Goal: Task Accomplishment & Management: Manage account settings

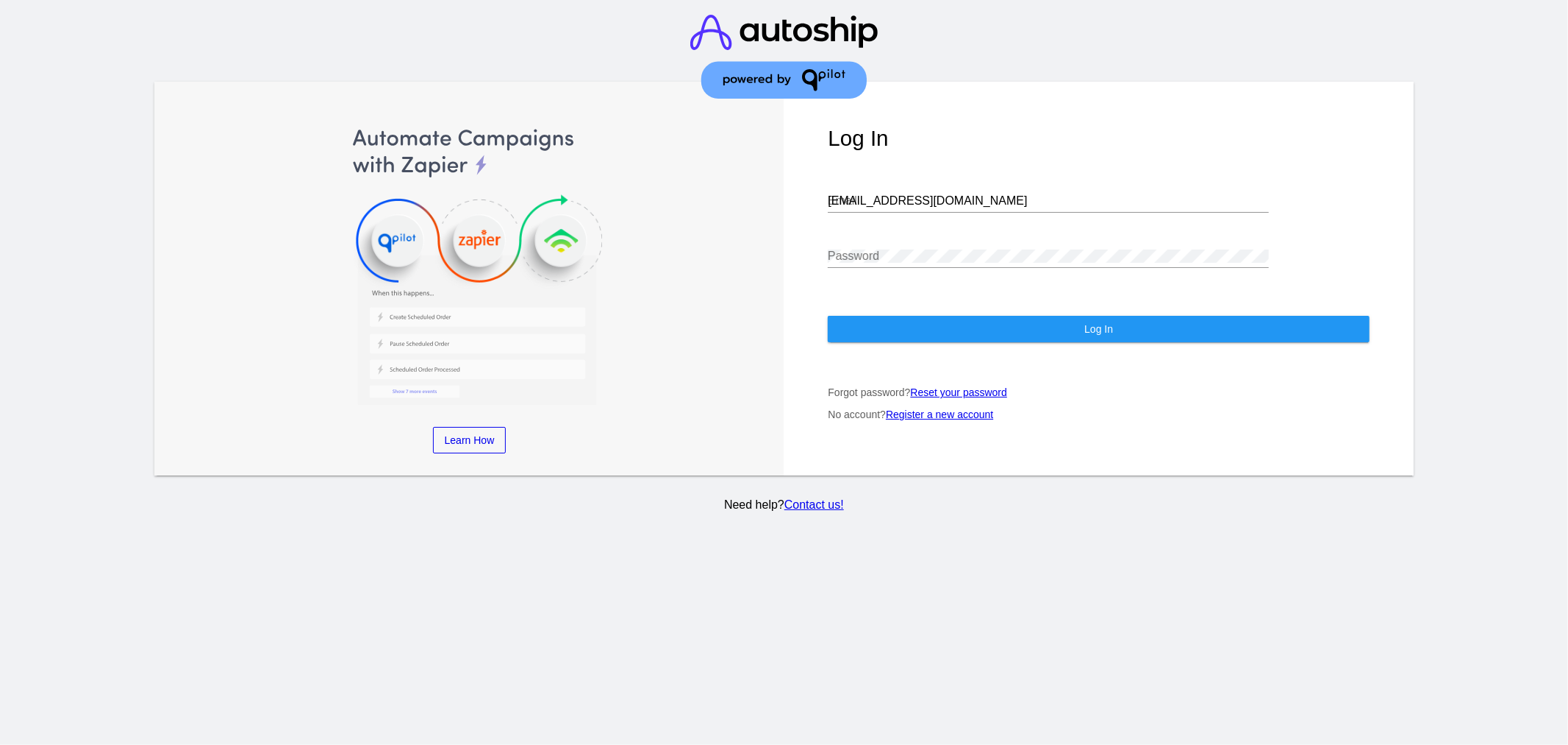
click at [969, 201] on input "[EMAIL_ADDRESS][DOMAIN_NAME]" at bounding box center [1048, 201] width 442 height 13
type input "[EMAIL_ADDRESS][DOMAIN_NAME]"
click at [1301, 245] on div "Password" at bounding box center [1099, 258] width 542 height 48
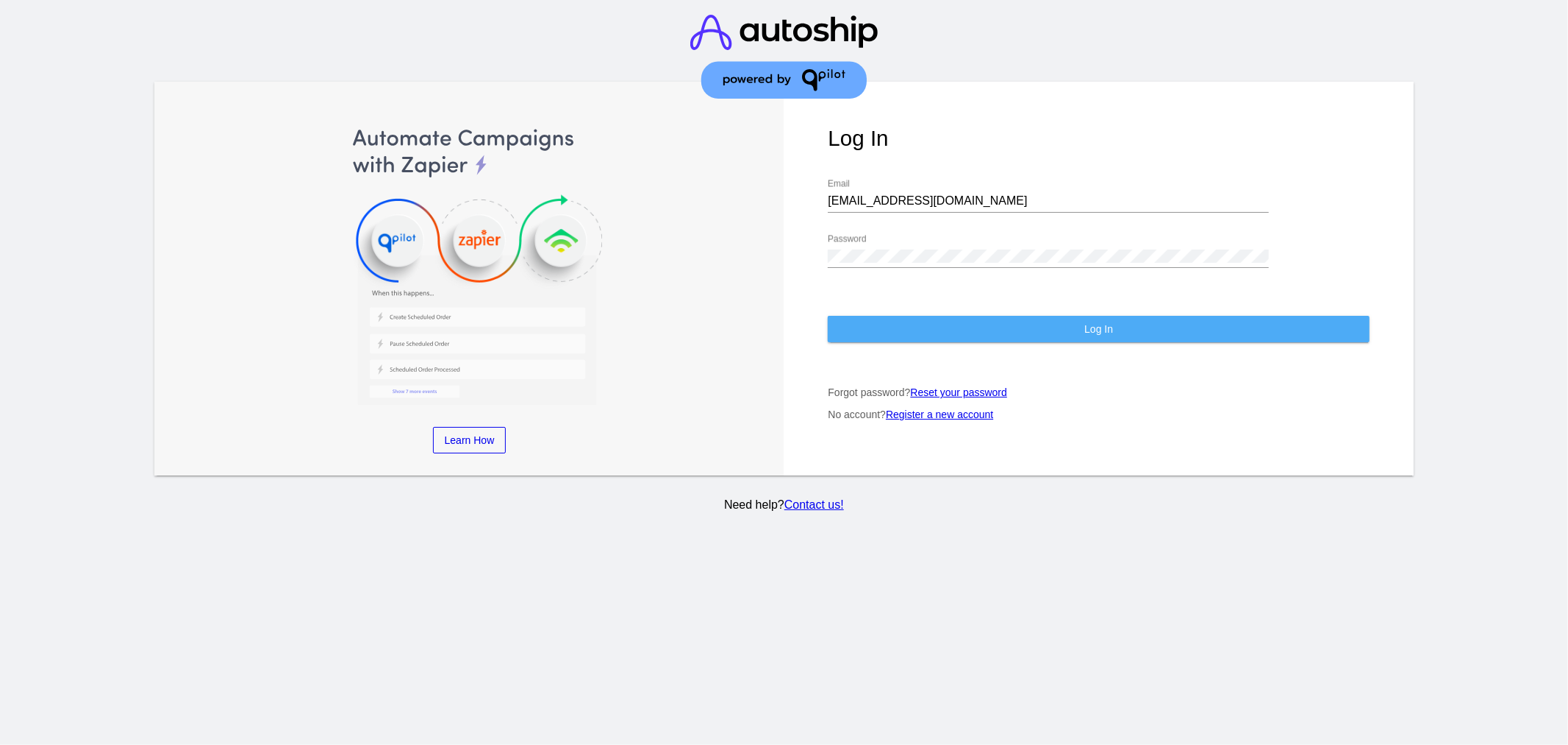
click at [1005, 338] on button "Log In" at bounding box center [1099, 329] width 542 height 27
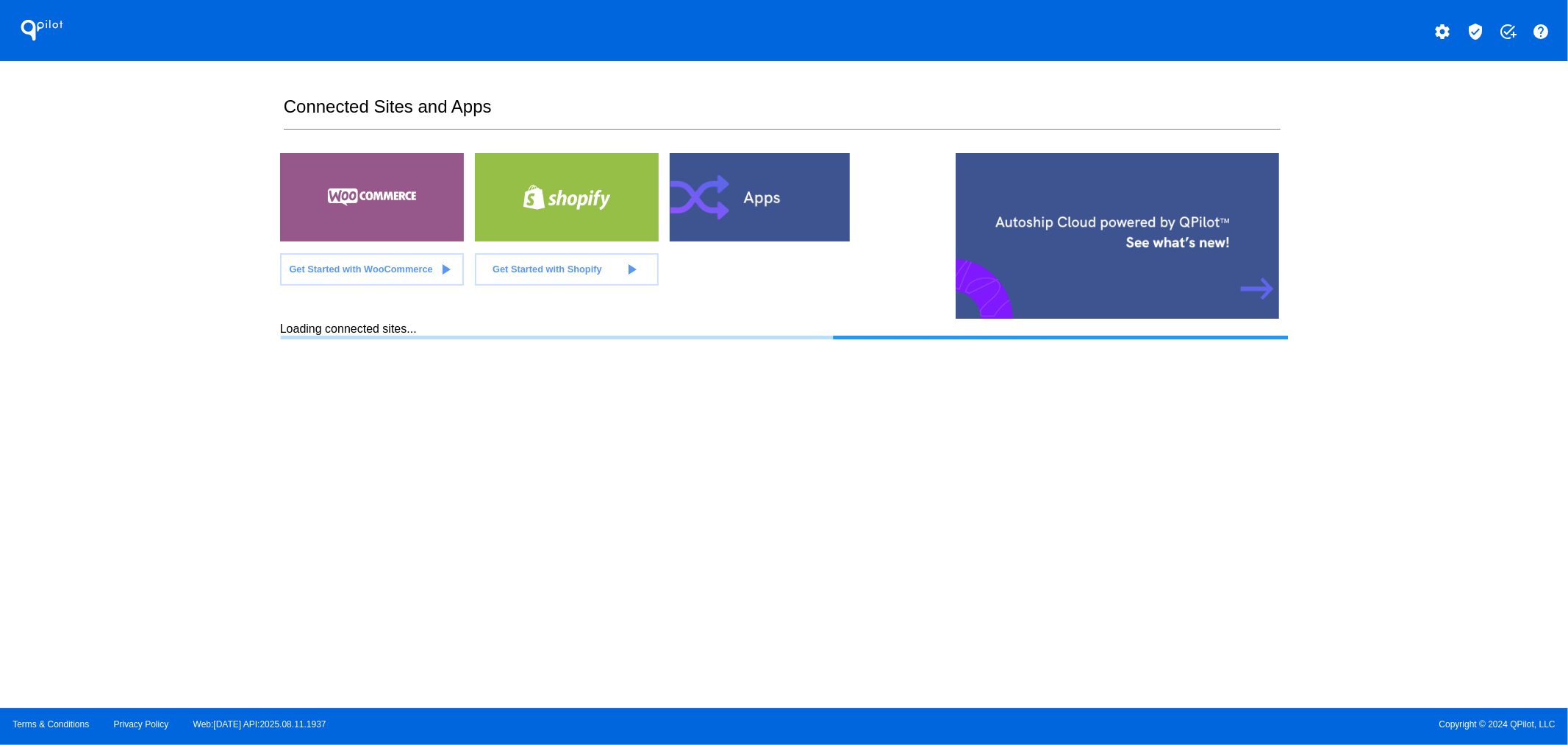
click at [1468, 30] on mat-icon "verified_user" at bounding box center [1476, 31] width 18 height 18
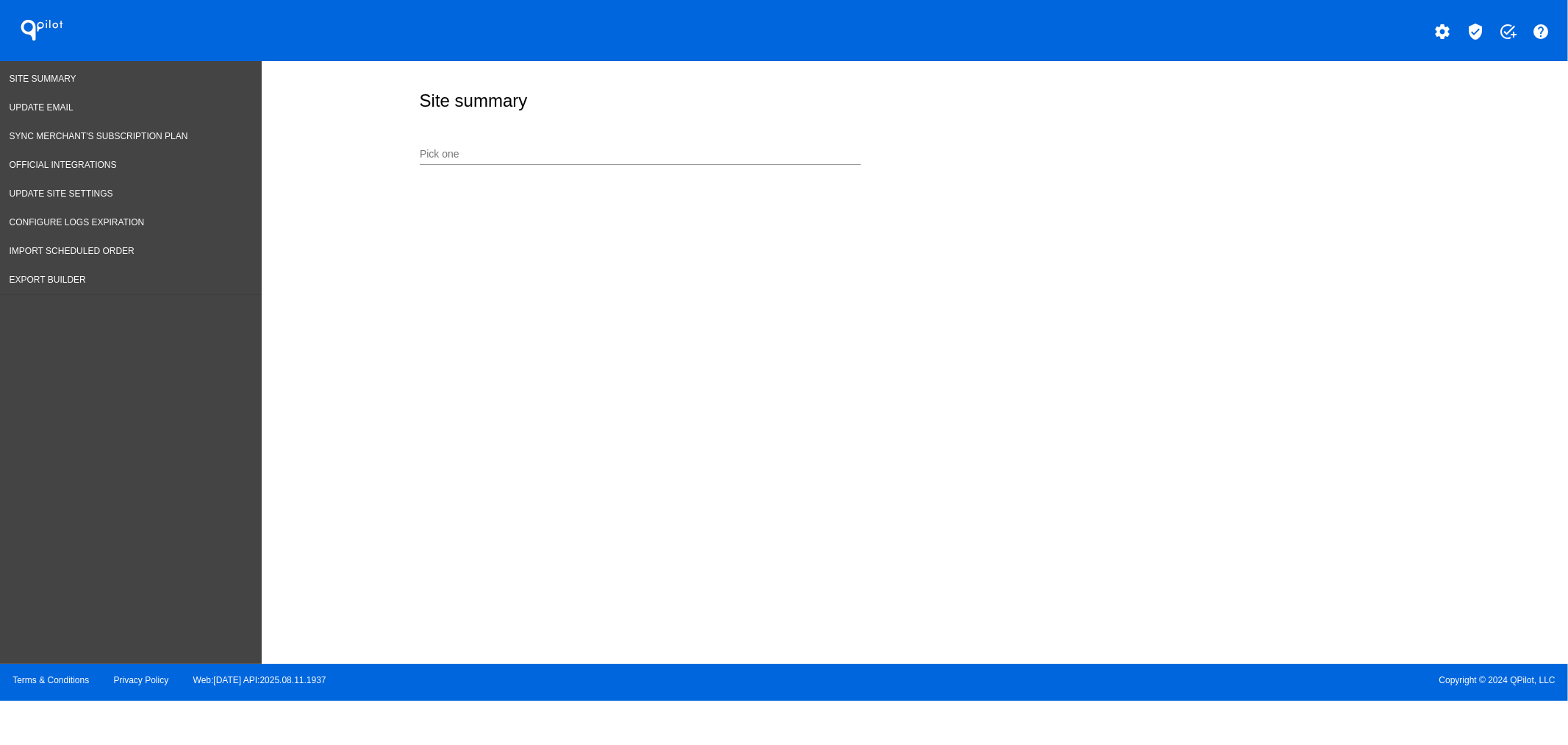
click at [159, 296] on nav "Site Summary Update Email Sync Merchant's Subscription Plan Official Integratio…" at bounding box center [131, 362] width 262 height 603
click at [1477, 34] on mat-icon "verified_user" at bounding box center [1476, 31] width 18 height 18
click at [633, 147] on div "Pick one" at bounding box center [640, 150] width 442 height 29
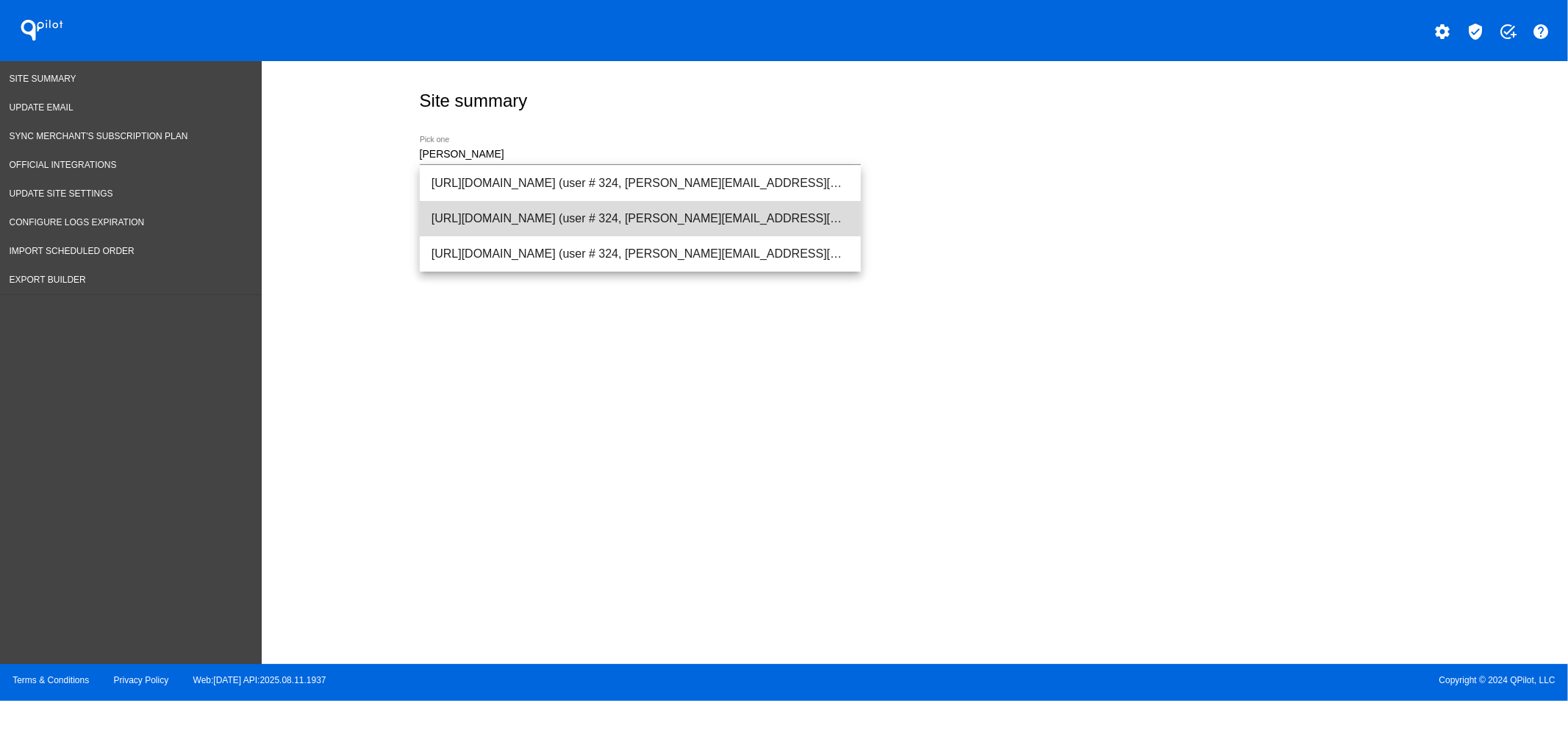
click at [578, 207] on span "[URL][DOMAIN_NAME] (user # 324, [PERSON_NAME][EMAIL_ADDRESS][DOMAIN_NAME]) - Pr…" at bounding box center [640, 218] width 418 height 35
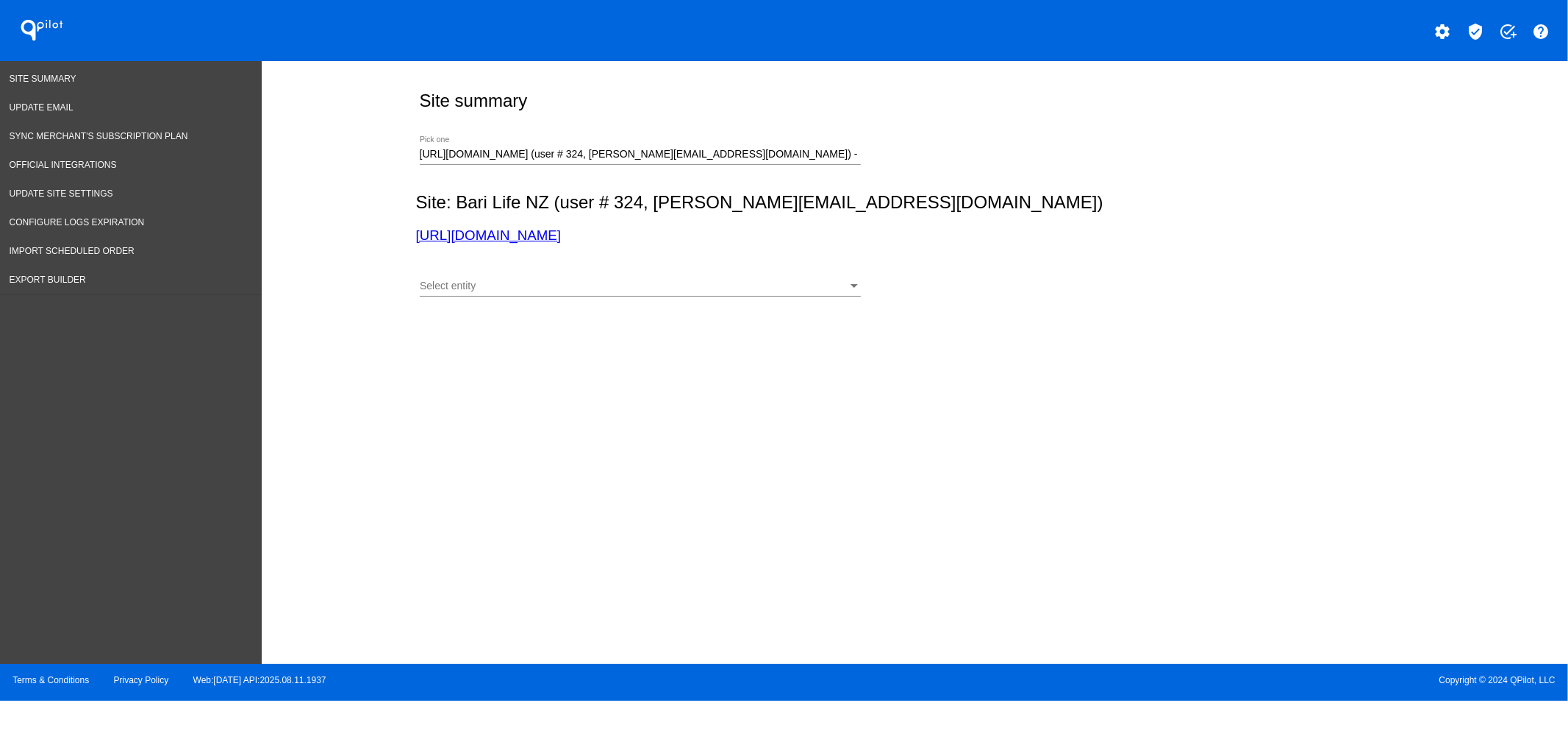
drag, startPoint x: 591, startPoint y: 239, endPoint x: 396, endPoint y: 226, distance: 195.4
click at [397, 228] on div "Site summary [URL][DOMAIN_NAME] (user # 324, [PERSON_NAME][EMAIL_ADDRESS][DOMAI…" at bounding box center [916, 358] width 1308 height 596
copy link "[URL][DOMAIN_NAME]"
click at [578, 145] on div "[URL][DOMAIN_NAME] (user # 324, [PERSON_NAME][EMAIL_ADDRESS][DOMAIN_NAME]) - Pr…" at bounding box center [640, 150] width 442 height 29
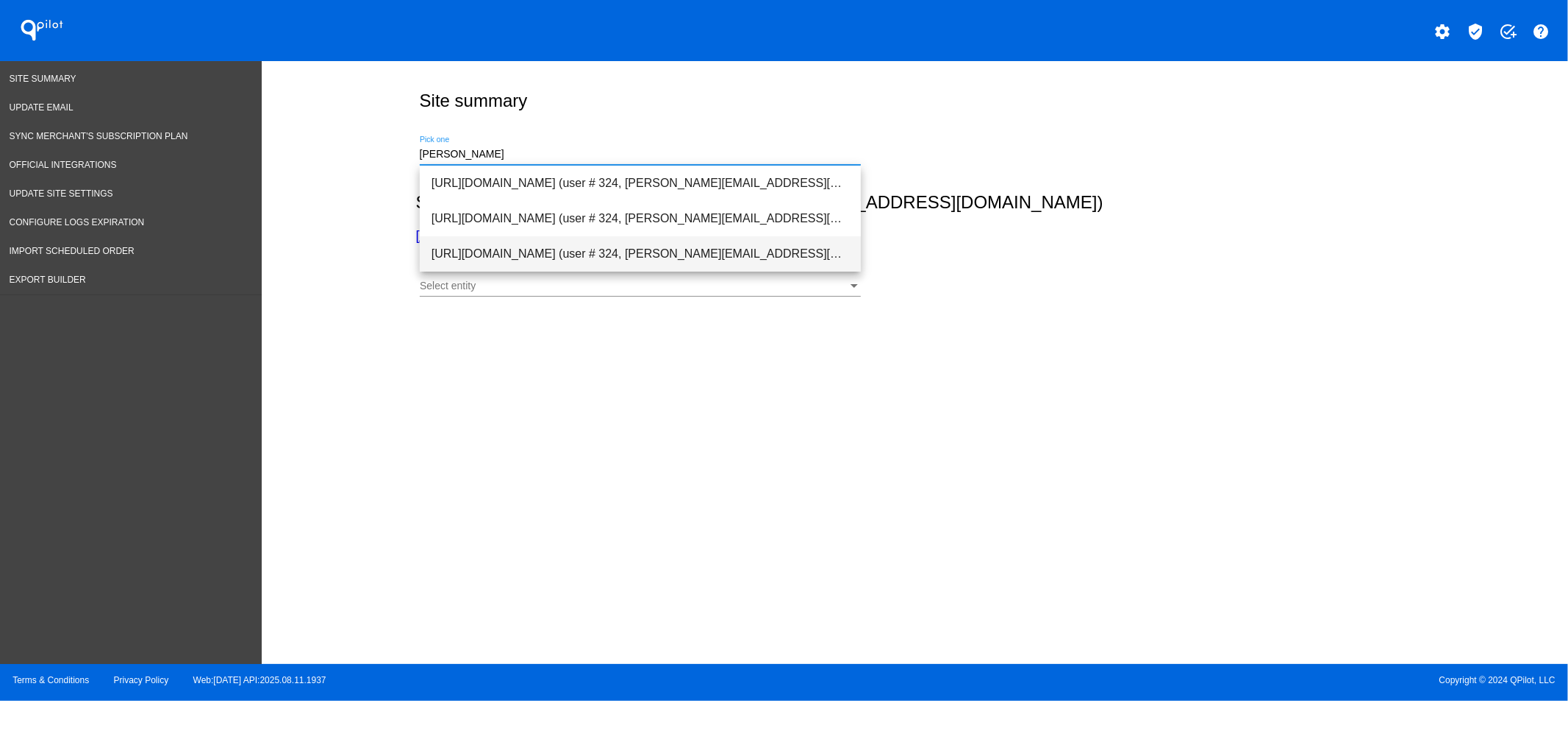
click at [625, 259] on span "[URL][DOMAIN_NAME] (user # 324, [PERSON_NAME][EMAIL_ADDRESS][DOMAIN_NAME]) - Pr…" at bounding box center [640, 254] width 418 height 35
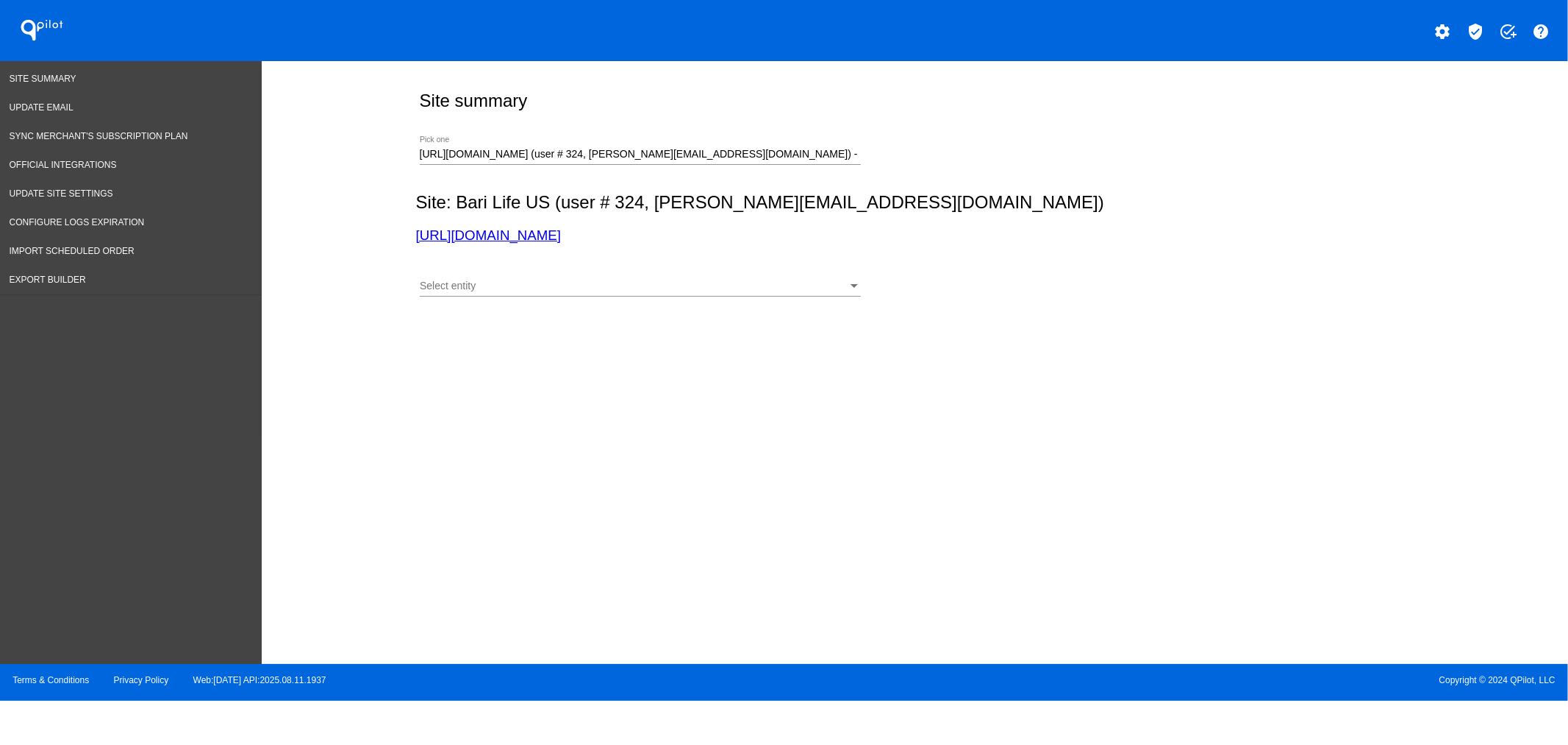
drag, startPoint x: 605, startPoint y: 237, endPoint x: 384, endPoint y: 236, distance: 221.0
click at [384, 236] on div "Site summary [URL][DOMAIN_NAME] (user # 324, [PERSON_NAME][EMAIL_ADDRESS][DOMAI…" at bounding box center [916, 358] width 1308 height 596
copy link "[URL][DOMAIN_NAME]"
click at [511, 232] on link "[URL][DOMAIN_NAME]" at bounding box center [488, 235] width 145 height 15
click at [559, 138] on div "[URL][DOMAIN_NAME] (user # 324, [PERSON_NAME][EMAIL_ADDRESS][DOMAIN_NAME]) - Pr…" at bounding box center [640, 150] width 442 height 29
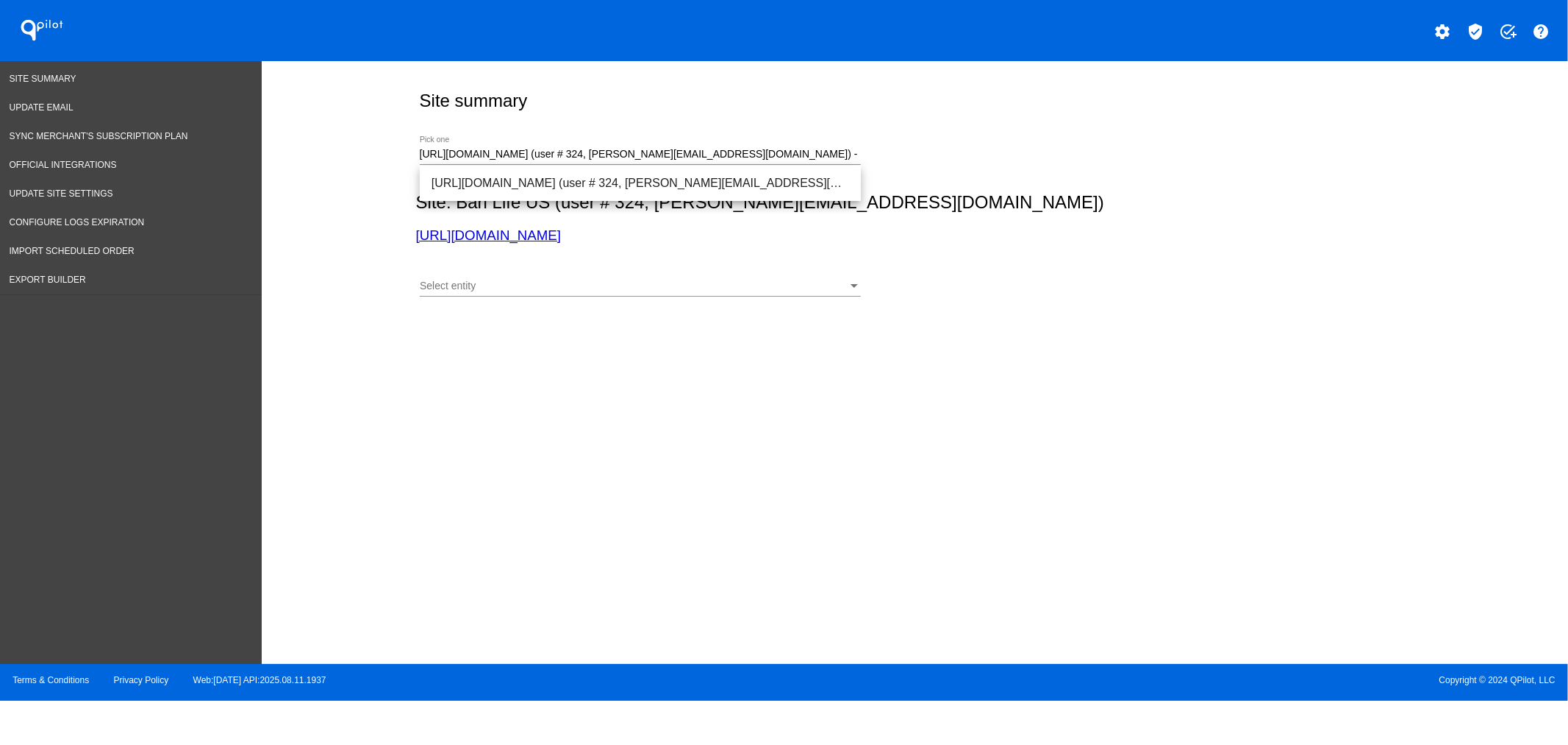
click at [806, 259] on div "Select entity Select entity" at bounding box center [912, 283] width 992 height 52
drag, startPoint x: 809, startPoint y: 203, endPoint x: 717, endPoint y: 203, distance: 92.0
click at [717, 203] on h2 "Site: Bari Life US (user # 324, [PERSON_NAME][EMAIL_ADDRESS][DOMAIN_NAME])" at bounding box center [912, 202] width 992 height 21
copy h2 "[DOMAIN_NAME]"
click at [700, 238] on h3 "[URL][DOMAIN_NAME]" at bounding box center [912, 235] width 992 height 16
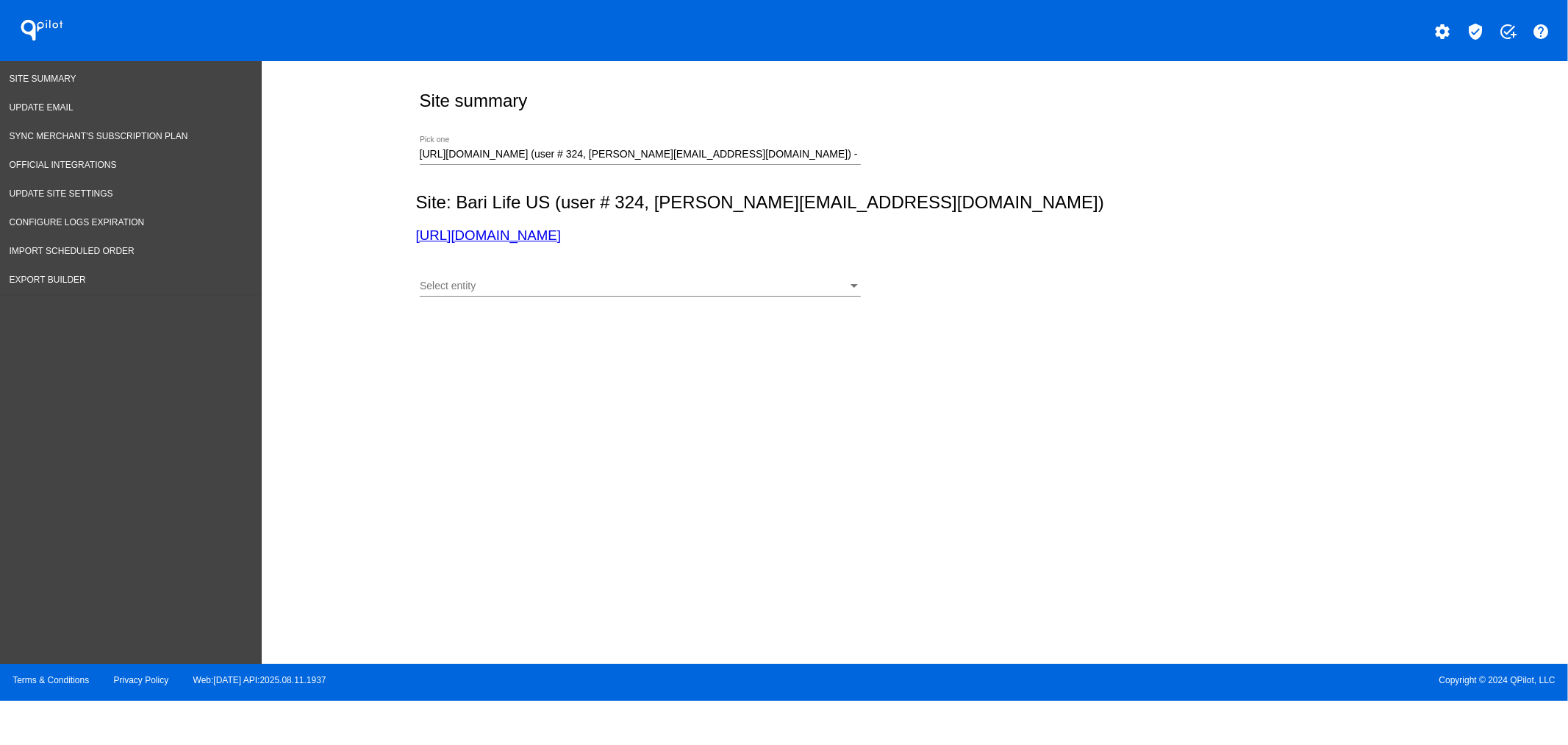
click at [603, 158] on input "[URL][DOMAIN_NAME] (user # 324, [PERSON_NAME][EMAIL_ADDRESS][DOMAIN_NAME]) - Pr…" at bounding box center [640, 154] width 442 height 11
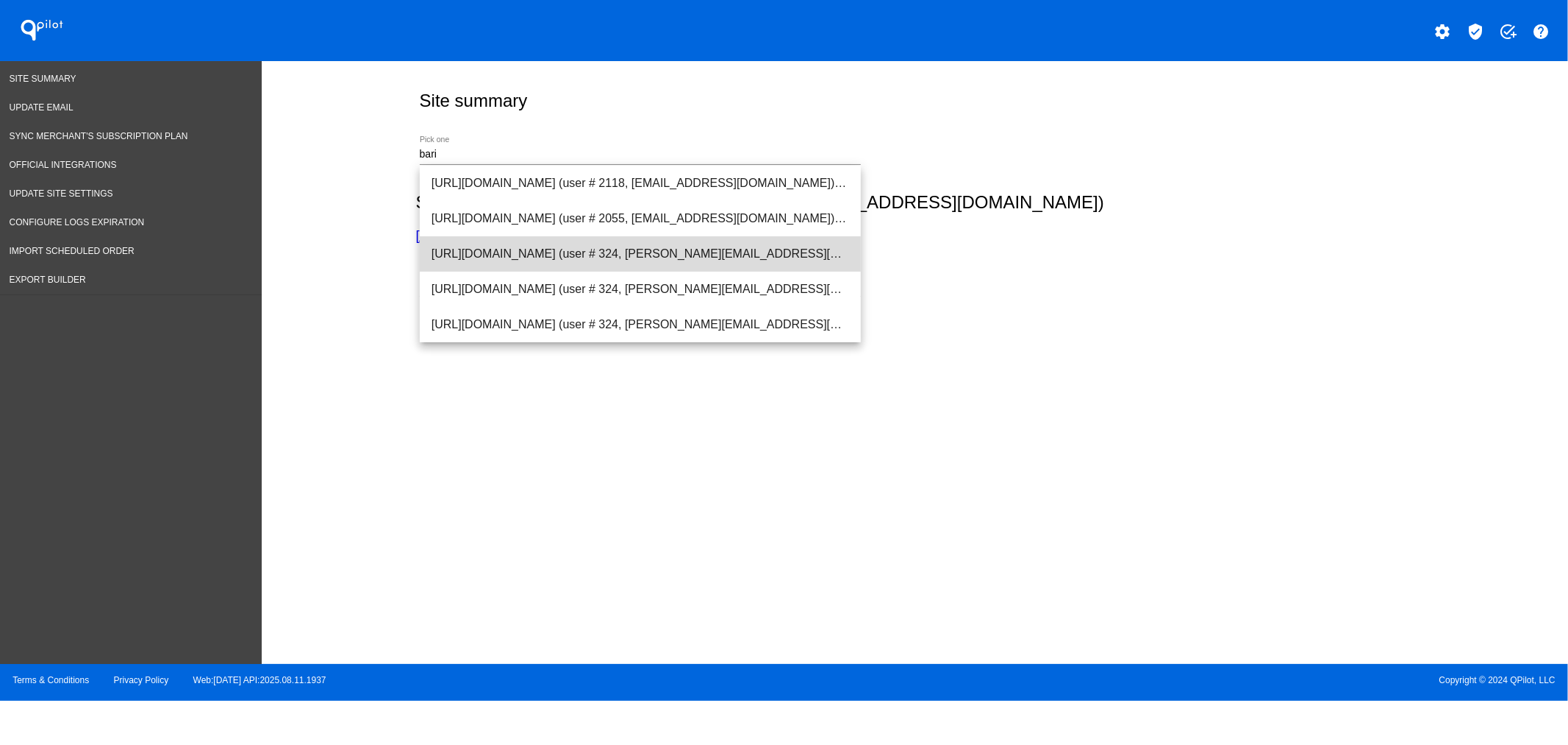
click at [495, 258] on span "[URL][DOMAIN_NAME] (user # 324, [PERSON_NAME][EMAIL_ADDRESS][DOMAIN_NAME]) - Pr…" at bounding box center [640, 254] width 418 height 35
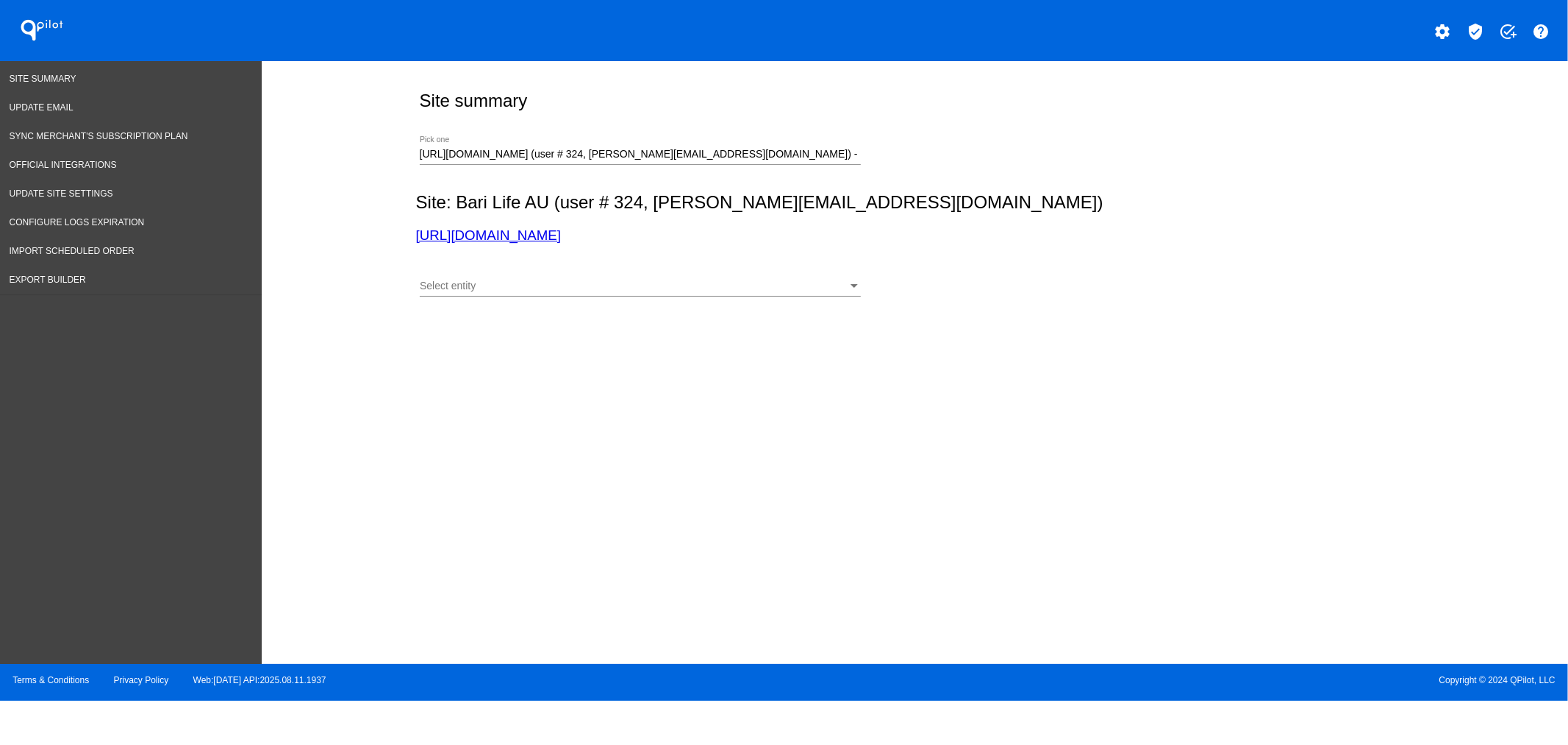
drag, startPoint x: 593, startPoint y: 238, endPoint x: 365, endPoint y: 239, distance: 228.0
click at [365, 239] on div "Site summary [URL][DOMAIN_NAME] (user # 324, [PERSON_NAME][EMAIL_ADDRESS][DOMAI…" at bounding box center [916, 358] width 1308 height 596
copy link "[URL][DOMAIN_NAME]"
click at [561, 143] on div "[URL][DOMAIN_NAME] (user # 324, [PERSON_NAME][EMAIL_ADDRESS][DOMAIN_NAME]) - Pr…" at bounding box center [640, 150] width 442 height 29
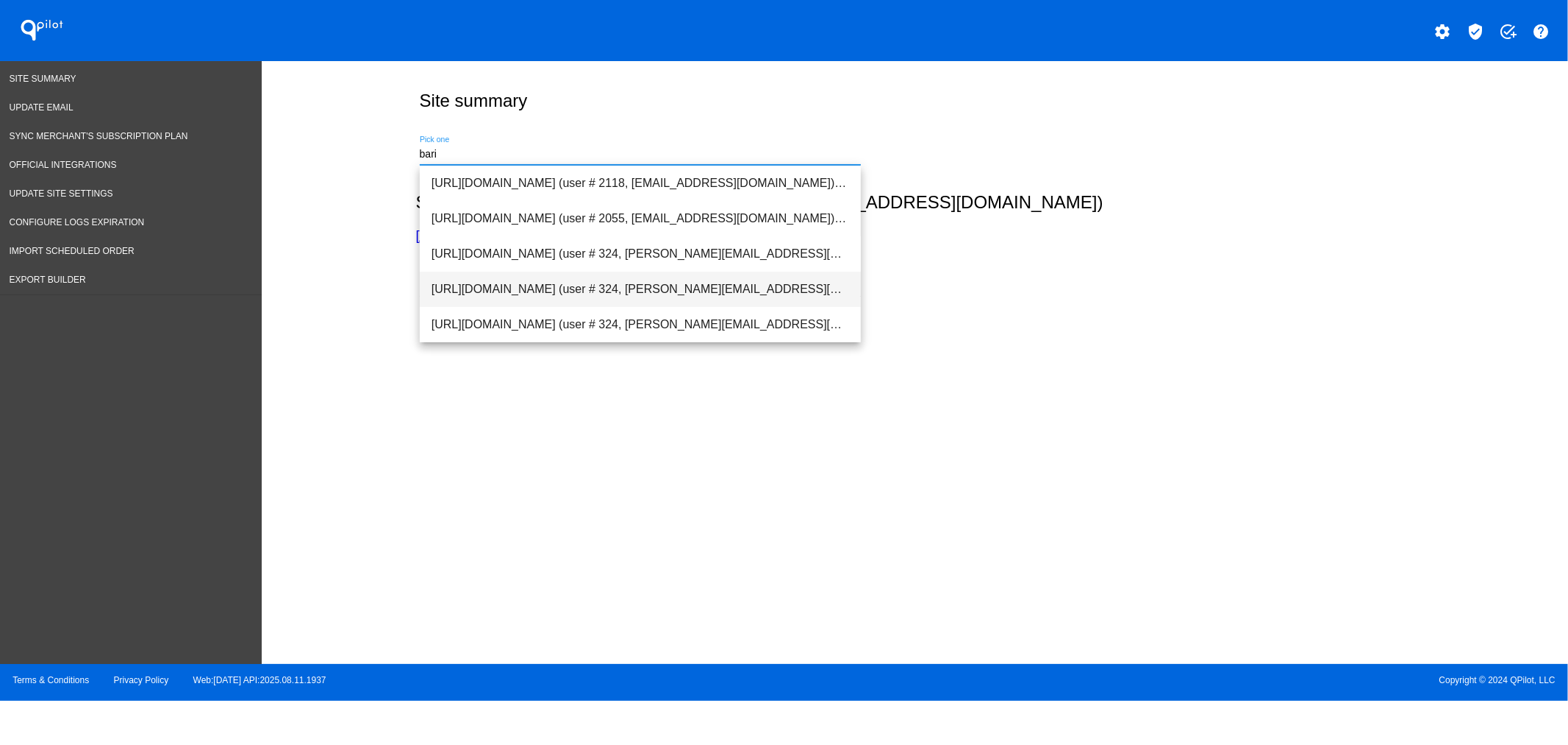
click at [482, 285] on span "[URL][DOMAIN_NAME] (user # 324, [PERSON_NAME][EMAIL_ADDRESS][DOMAIN_NAME]) - Pr…" at bounding box center [640, 289] width 418 height 35
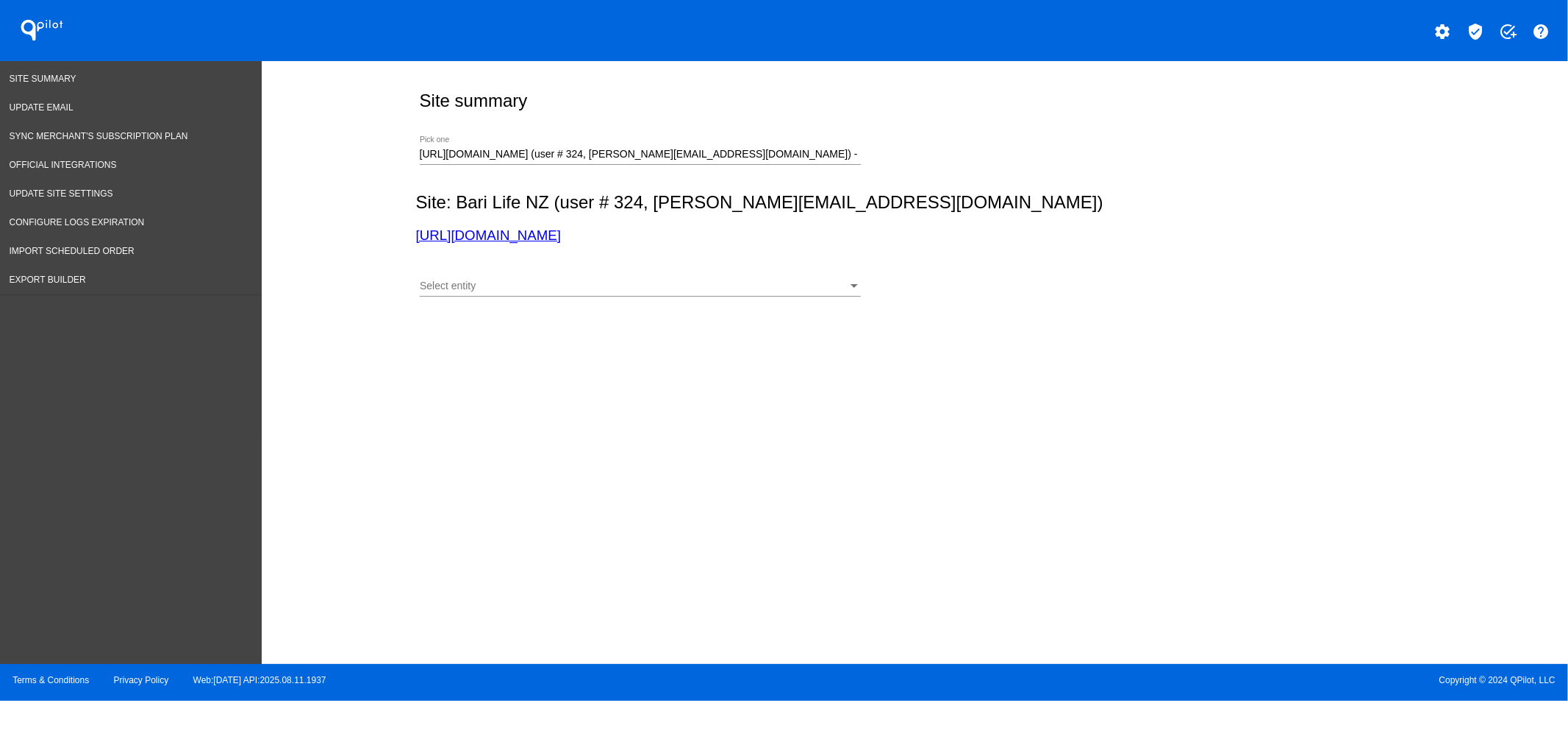
drag, startPoint x: 418, startPoint y: 237, endPoint x: 387, endPoint y: 237, distance: 31.0
click at [386, 232] on div "Site summary [URL][DOMAIN_NAME] (user # 324, [PERSON_NAME][EMAIL_ADDRESS][DOMAI…" at bounding box center [916, 358] width 1308 height 596
copy link "[URL][DOMAIN_NAME]"
click at [501, 163] on div "[URL][DOMAIN_NAME] (user # 324, [PERSON_NAME][EMAIL_ADDRESS][DOMAIN_NAME]) - Pr…" at bounding box center [640, 150] width 442 height 29
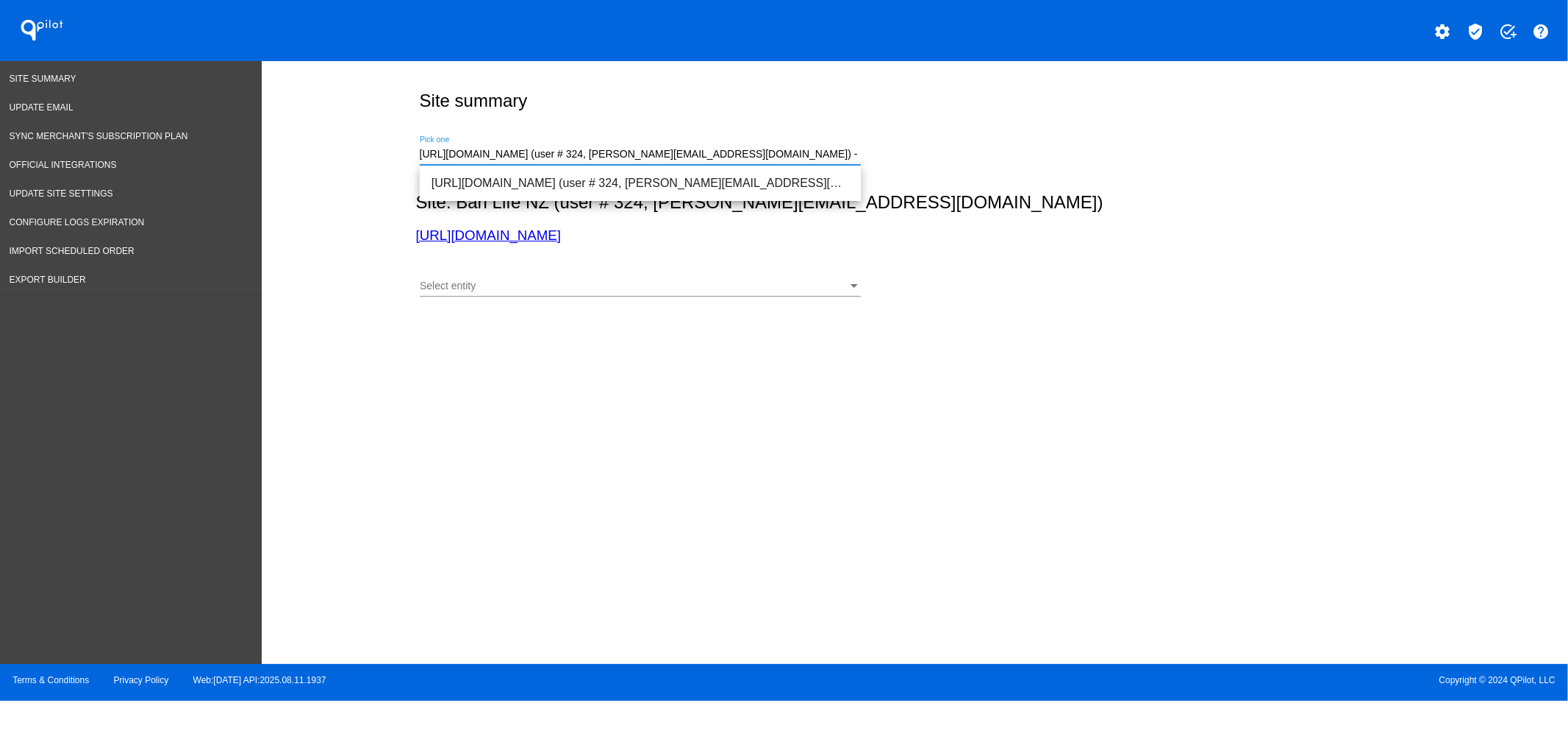
click at [497, 153] on input "[URL][DOMAIN_NAME] (user # 324, [PERSON_NAME][EMAIL_ADDRESS][DOMAIN_NAME]) - Pr…" at bounding box center [640, 154] width 442 height 11
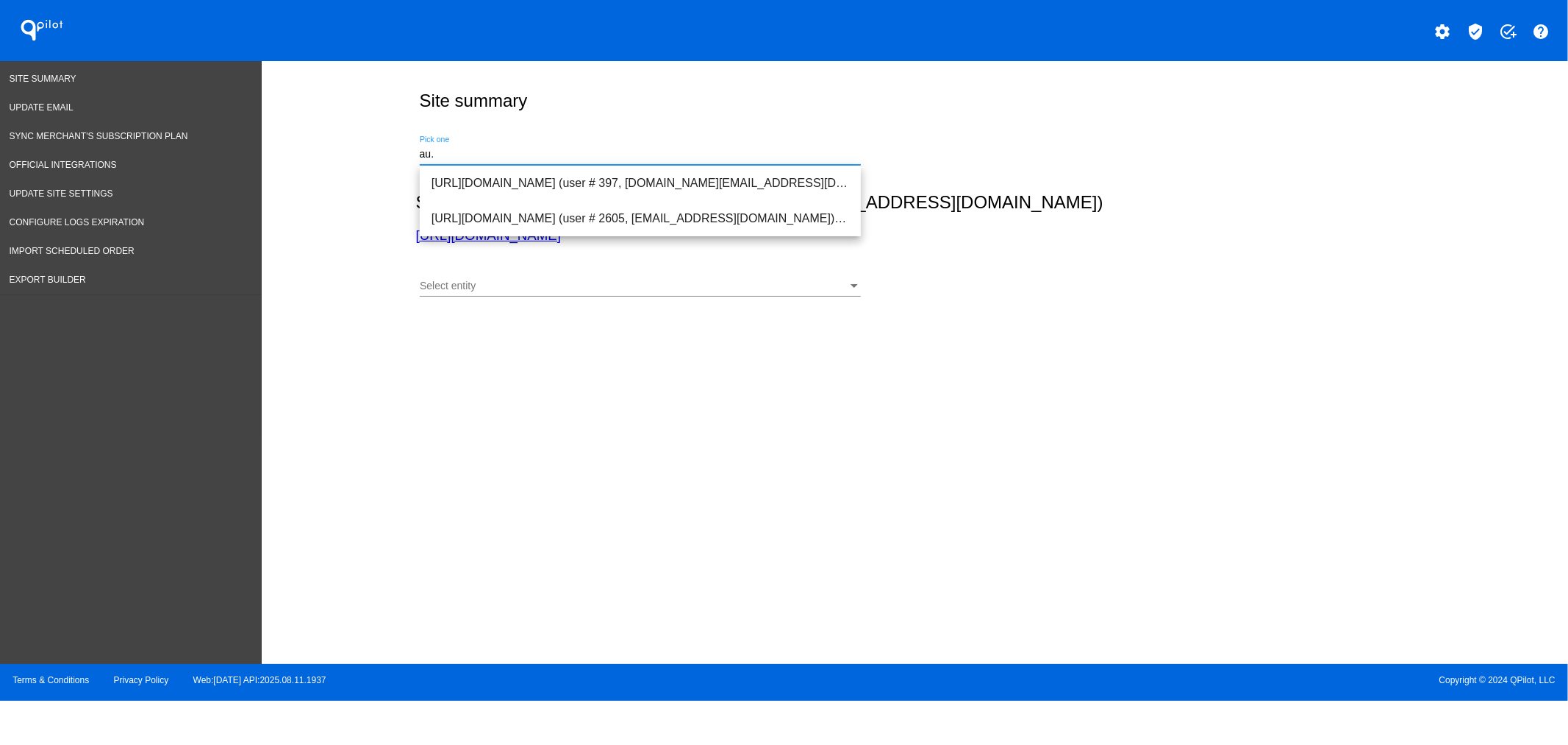
click at [964, 435] on div "Site summary au. Pick one Site: Bari Life NZ (user # 324, [PERSON_NAME][EMAIL_A…" at bounding box center [916, 358] width 1308 height 596
click at [528, 156] on input "au." at bounding box center [640, 154] width 442 height 11
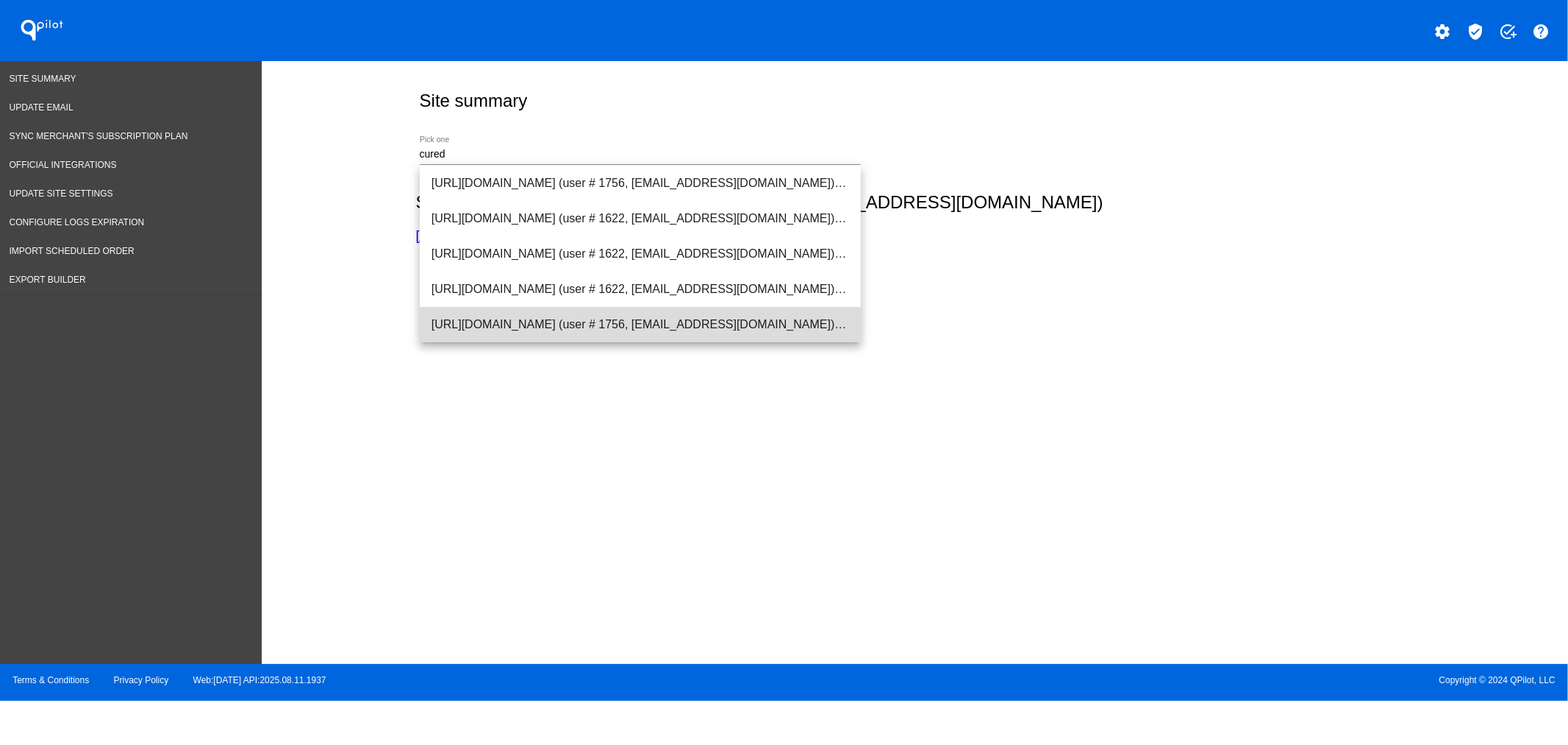
click at [532, 331] on span "[URL][DOMAIN_NAME] (user # 1756, [EMAIL_ADDRESS][DOMAIN_NAME]) - Production" at bounding box center [640, 324] width 418 height 35
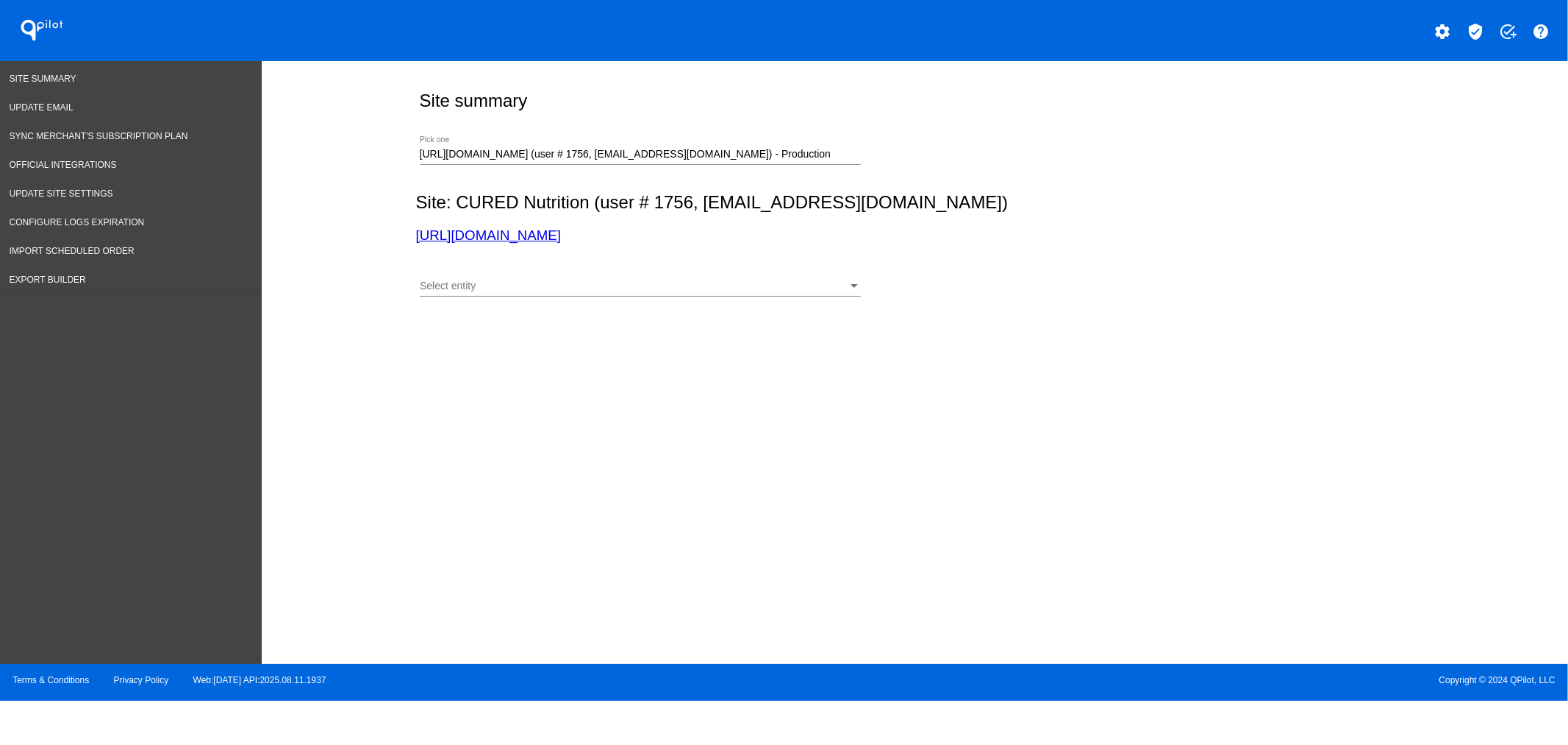
drag, startPoint x: 684, startPoint y: 234, endPoint x: 368, endPoint y: 238, distance: 316.0
click at [368, 238] on div "Site summary [URL][DOMAIN_NAME] (user # 1756, [EMAIL_ADDRESS][DOMAIN_NAME]) - P…" at bounding box center [916, 358] width 1308 height 596
copy link "[URL][DOMAIN_NAME]"
click at [574, 142] on div "[URL][DOMAIN_NAME] (user # 1756, [EMAIL_ADDRESS][DOMAIN_NAME]) - Production Pic…" at bounding box center [640, 150] width 442 height 29
paste input "CuredNutrition"
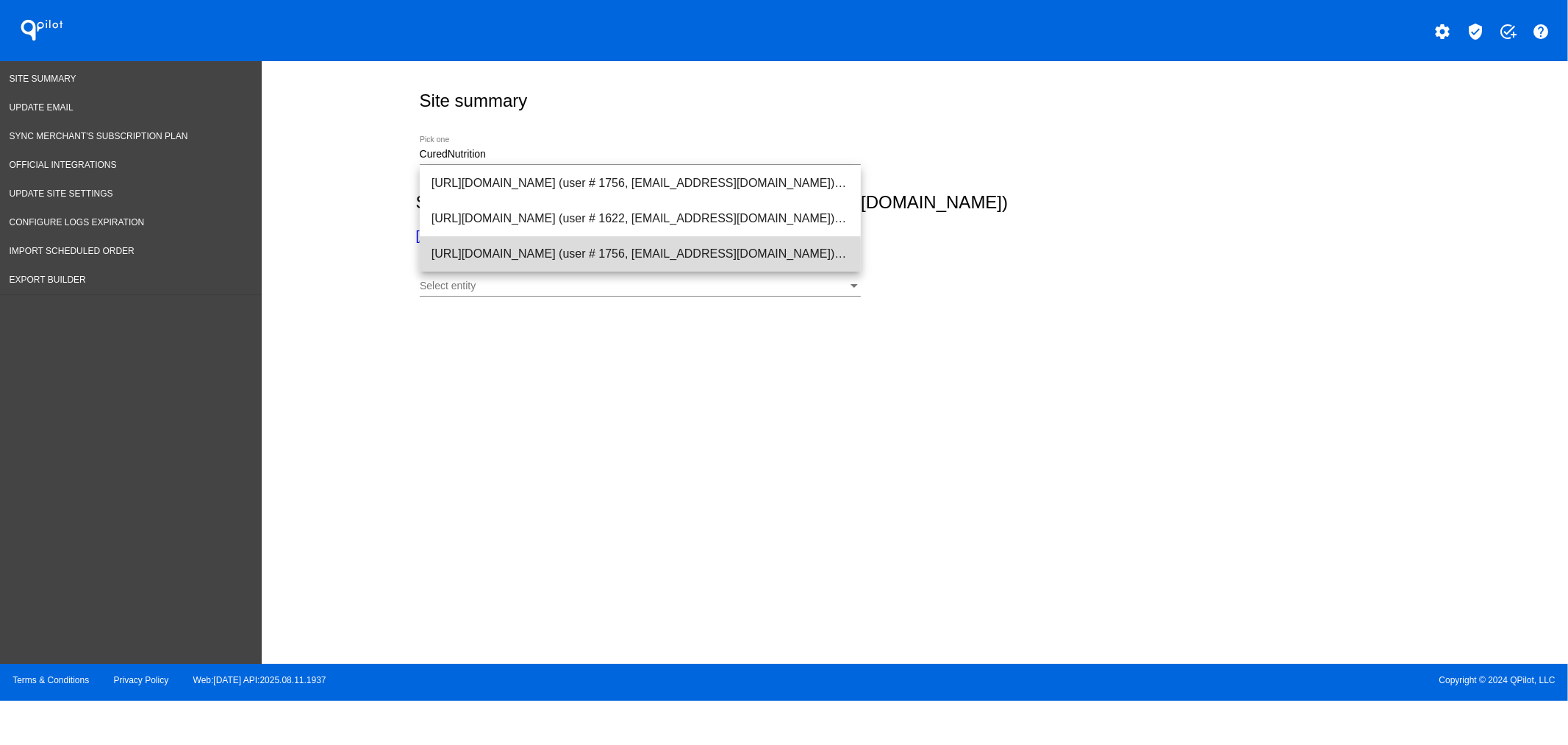
click at [527, 260] on span "[URL][DOMAIN_NAME] (user # 1756, [EMAIL_ADDRESS][DOMAIN_NAME]) - Production" at bounding box center [640, 254] width 418 height 35
type input "[URL][DOMAIN_NAME] (user # 1756, [EMAIL_ADDRESS][DOMAIN_NAME]) - Production"
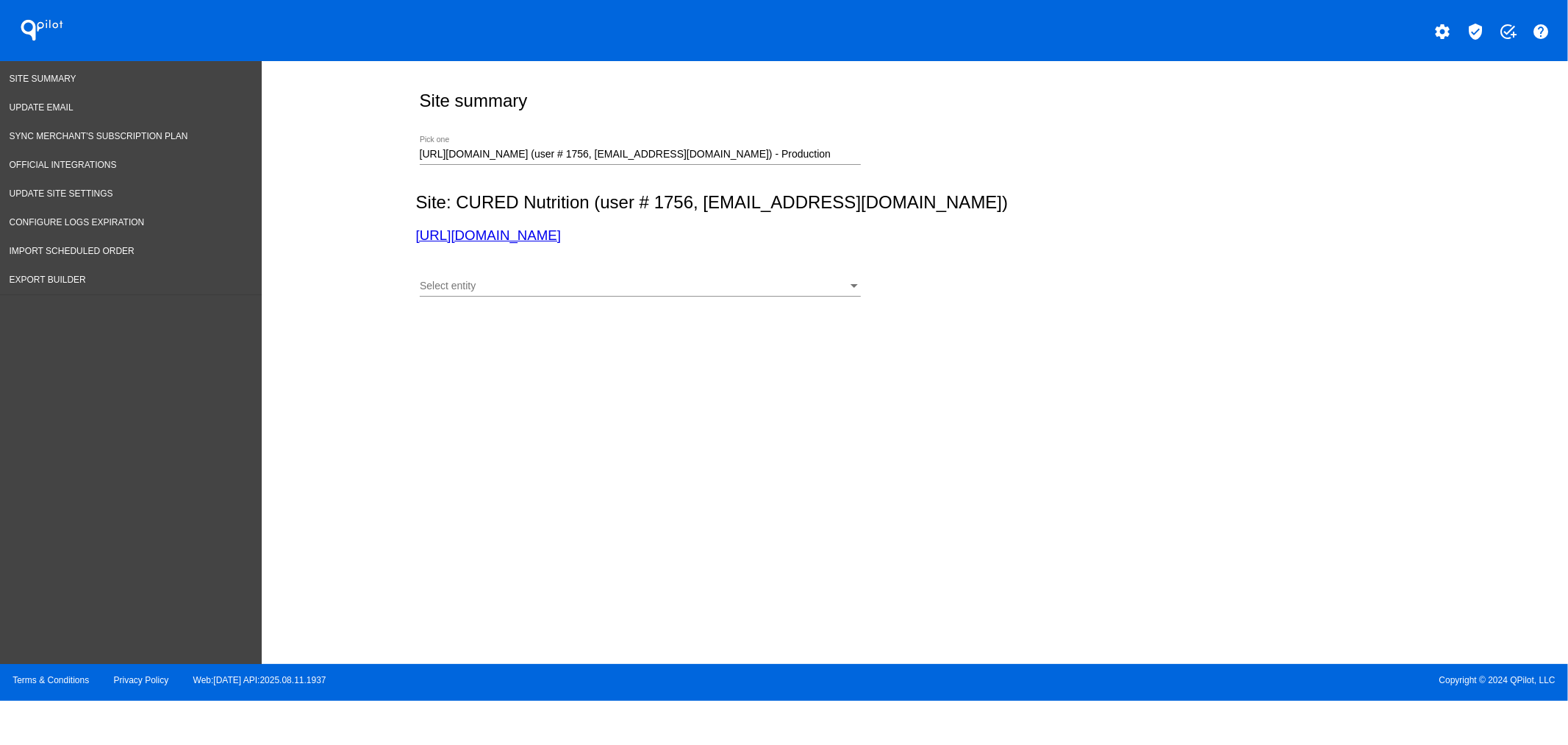
click at [517, 241] on link "[URL][DOMAIN_NAME]" at bounding box center [488, 235] width 145 height 15
